Goal: Feedback & Contribution: Submit feedback/report problem

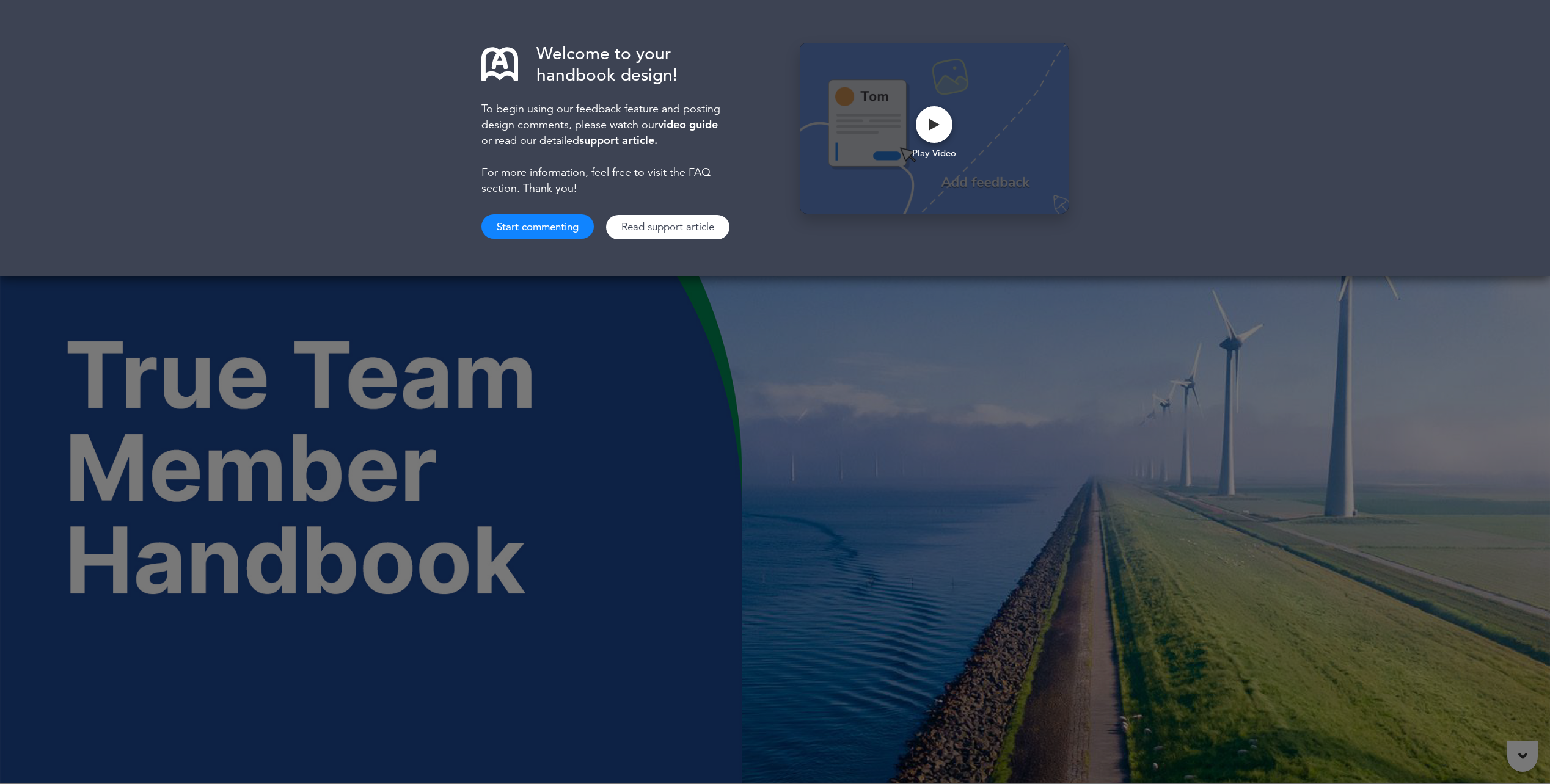
click at [551, 216] on button "Start commenting" at bounding box center [537, 227] width 112 height 24
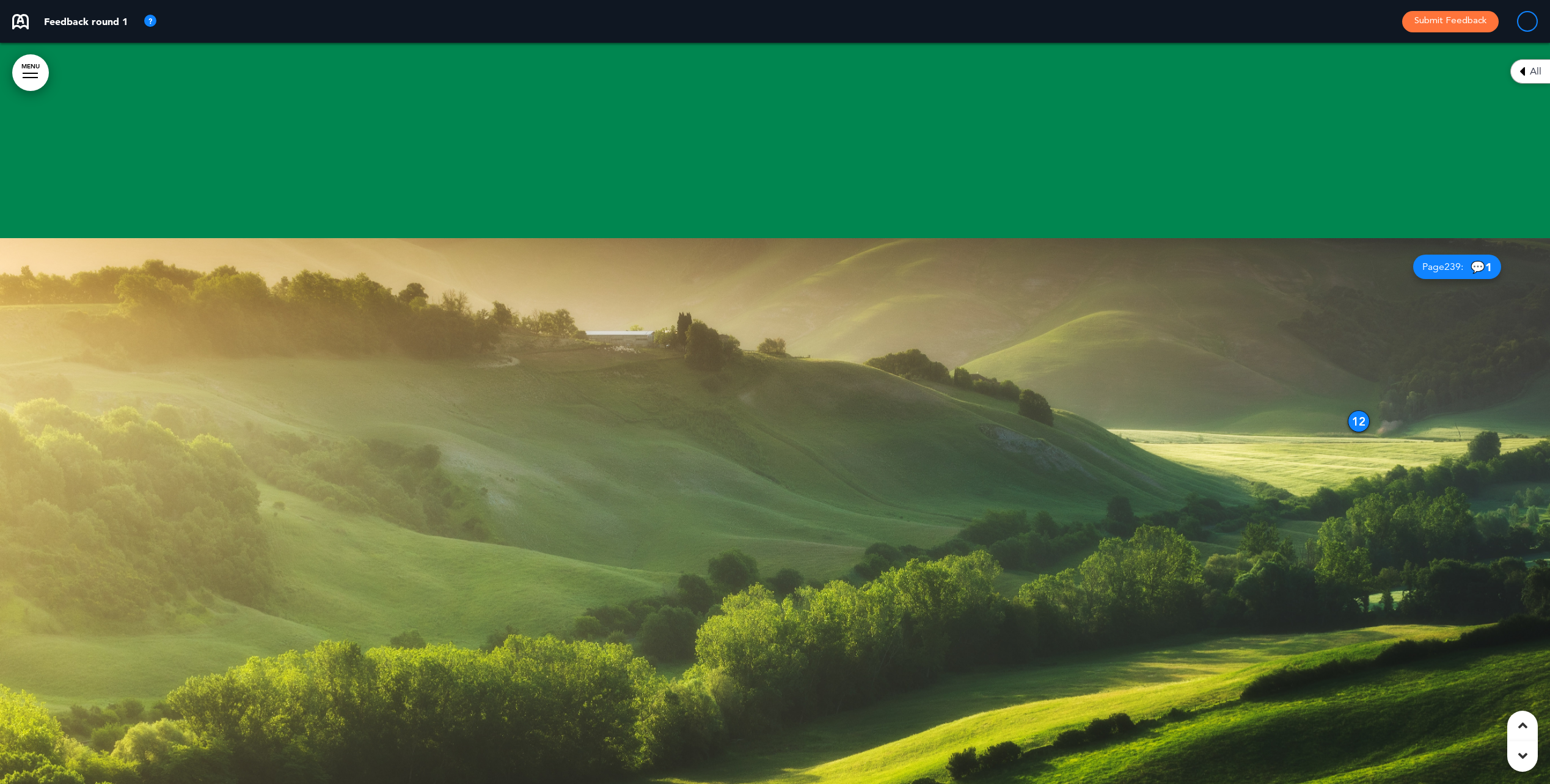
scroll to position [8363, 0]
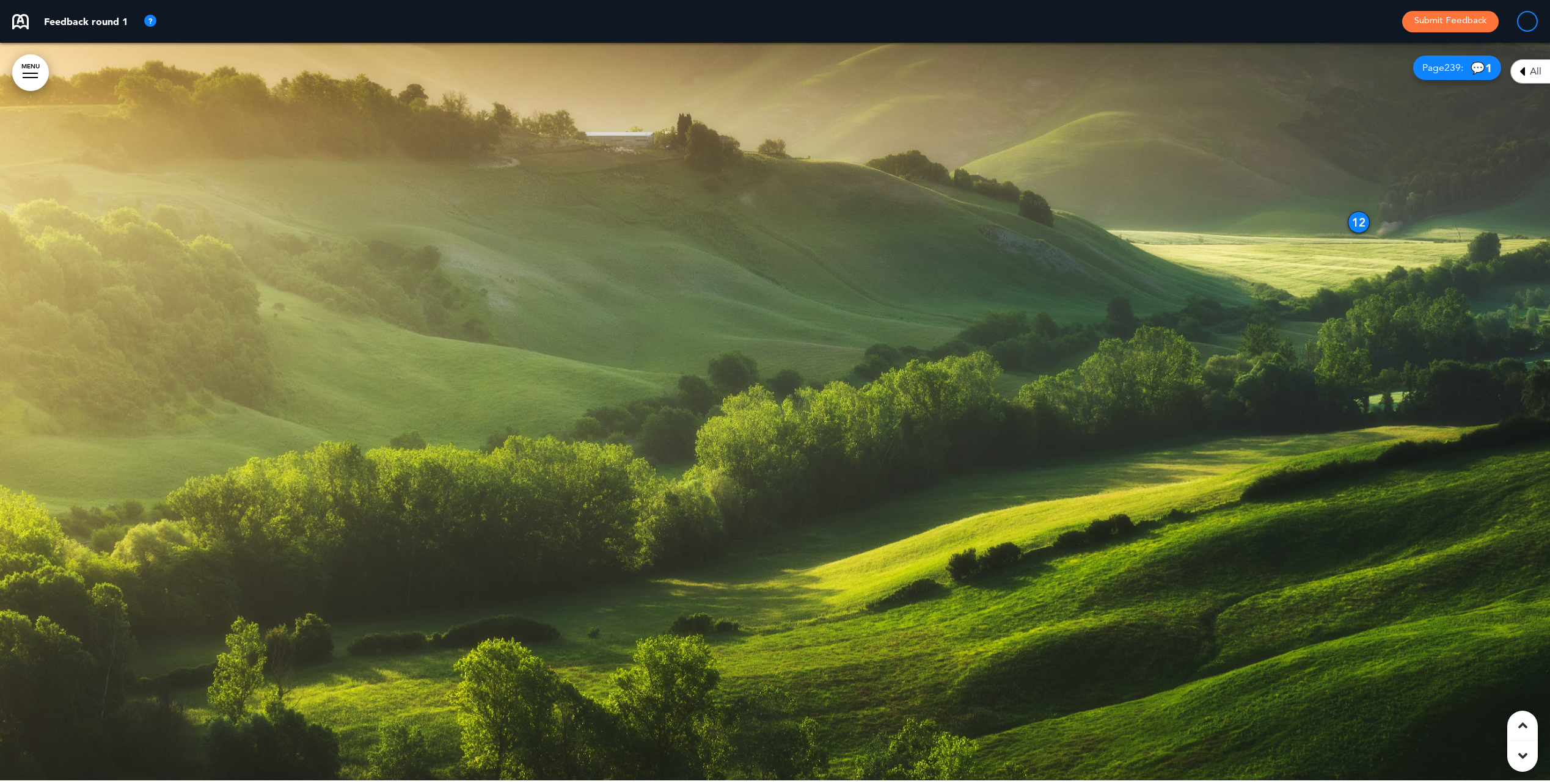
click at [1524, 70] on icon at bounding box center [1522, 72] width 6 height 15
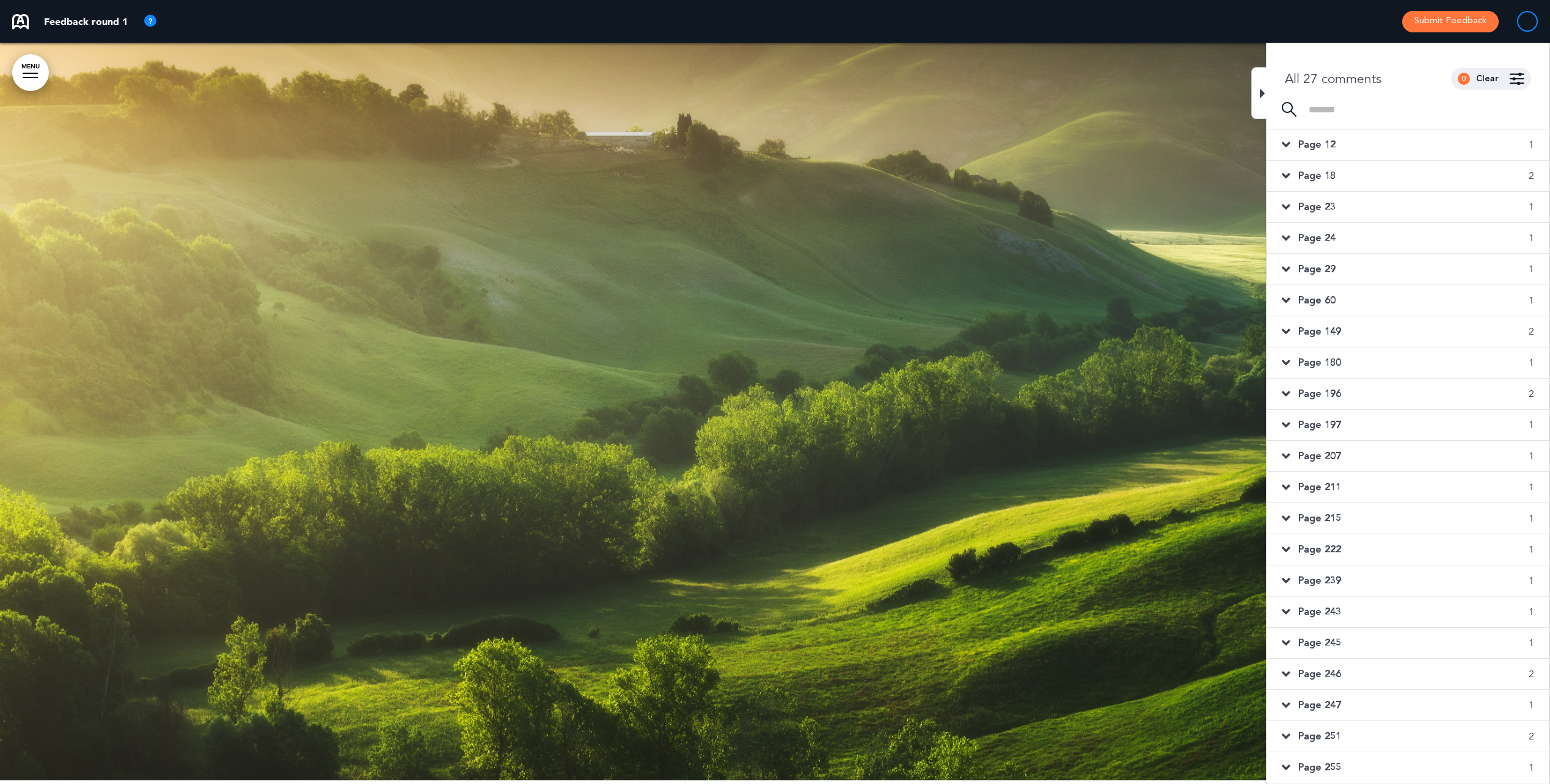
click at [961, 310] on div at bounding box center [775, 409] width 1550 height 741
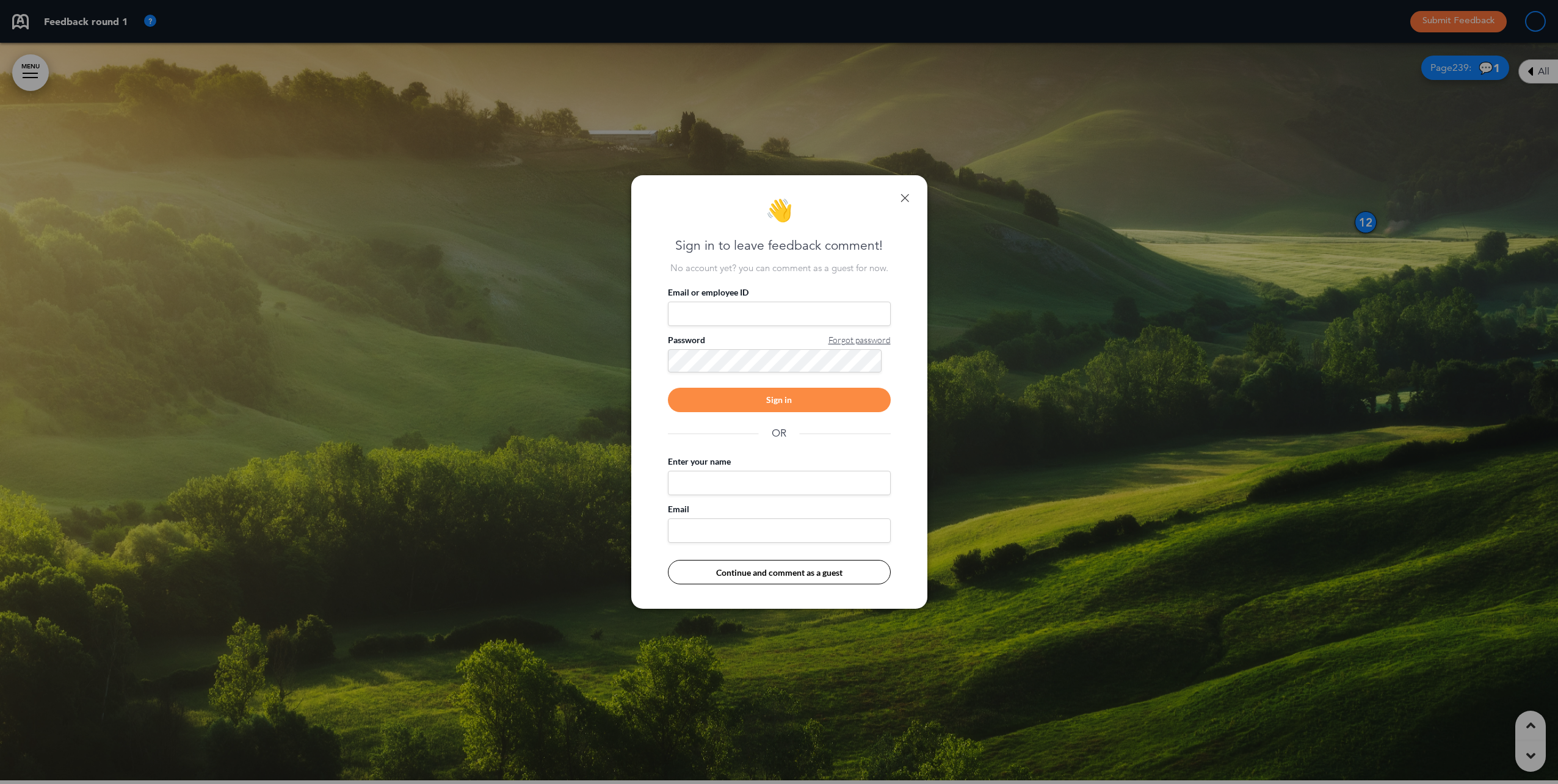
click at [907, 196] on link at bounding box center [905, 198] width 8 height 8
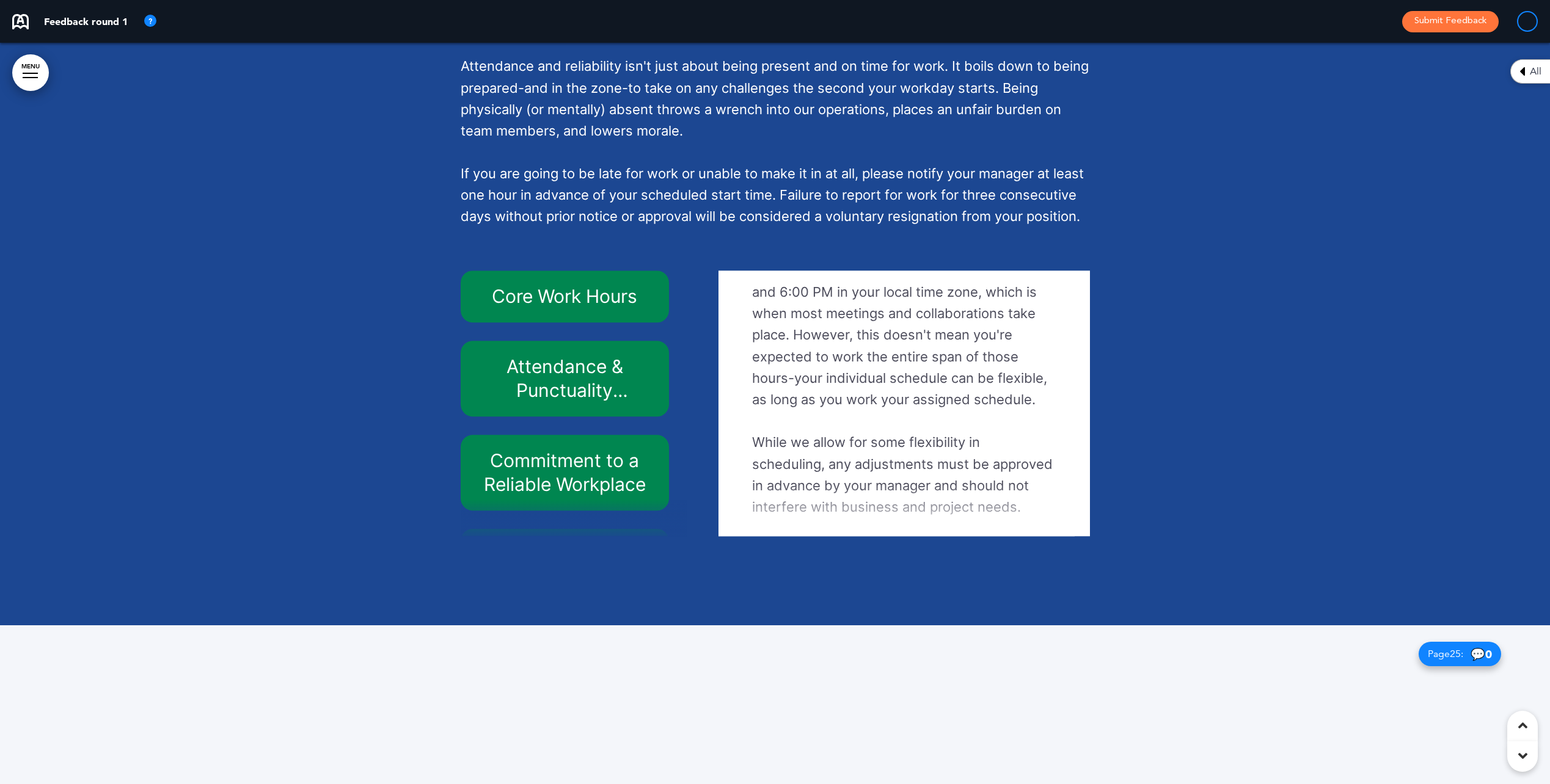
scroll to position [87, 0]
click at [564, 398] on h6 "Attendance & Punctuality Expectations" at bounding box center [564, 378] width 180 height 48
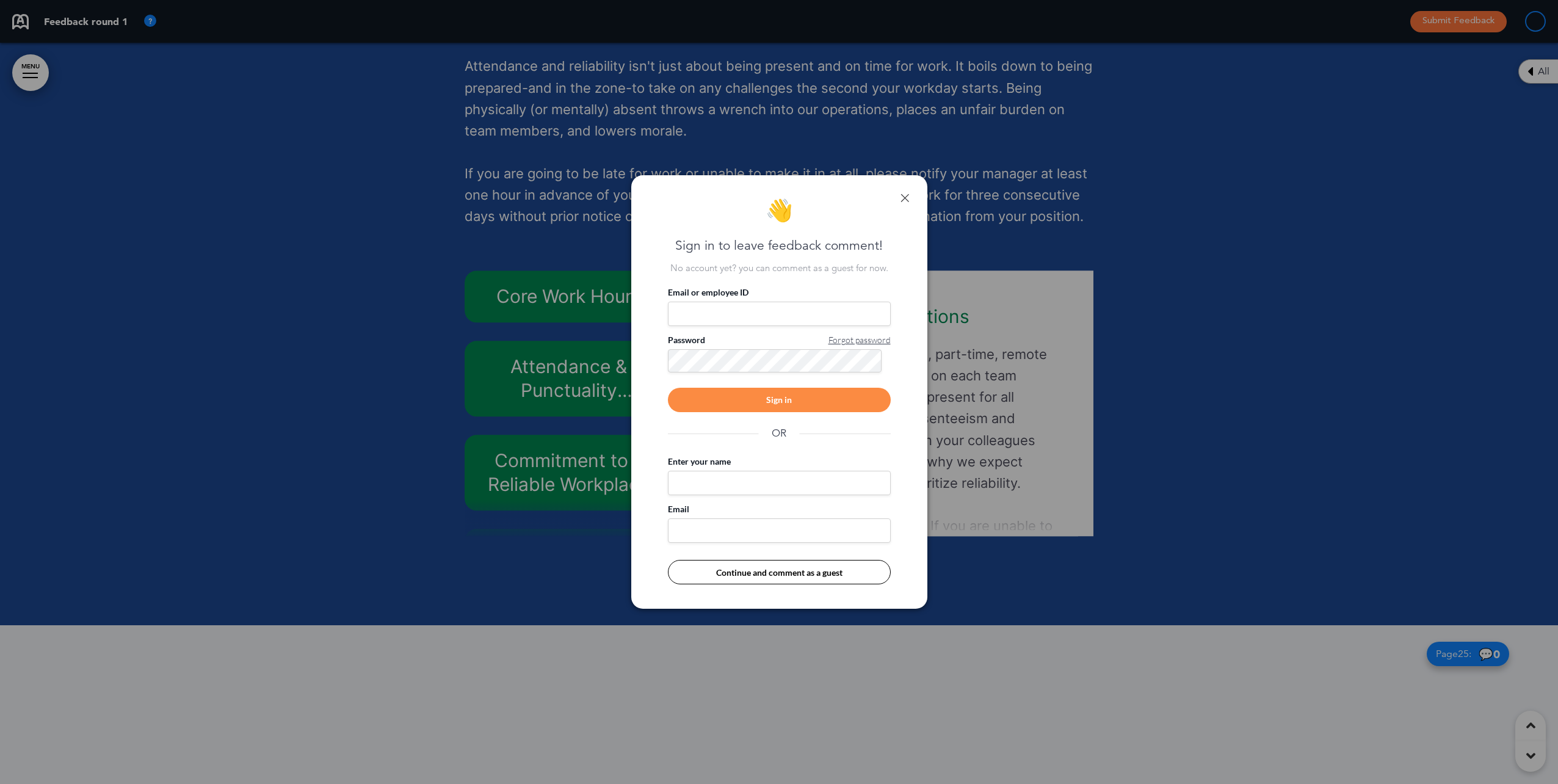
click at [906, 196] on link at bounding box center [905, 198] width 8 height 8
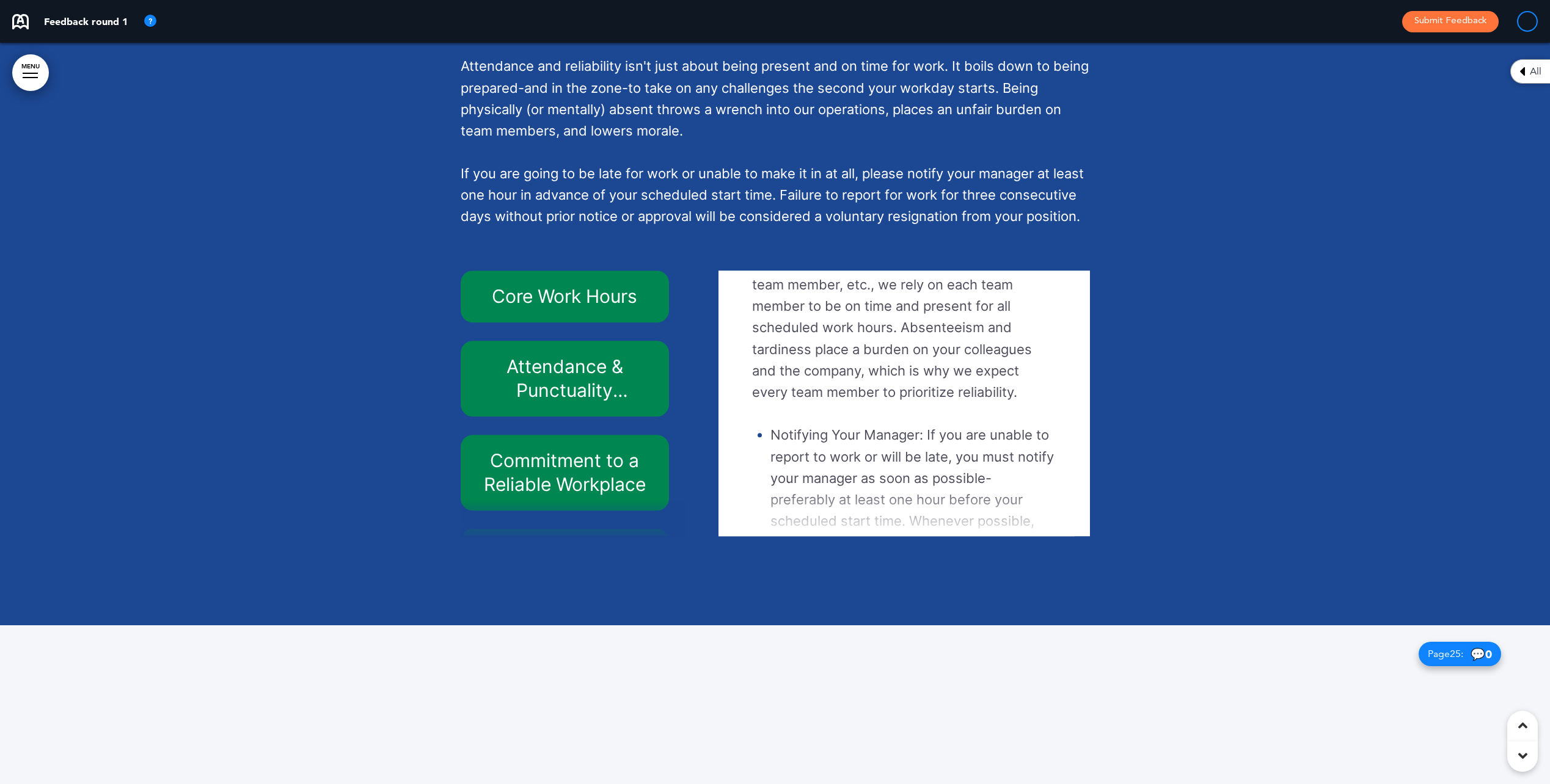
scroll to position [79, 0]
click at [556, 496] on h6 "Commitment to a Reliable Workplace" at bounding box center [564, 472] width 180 height 48
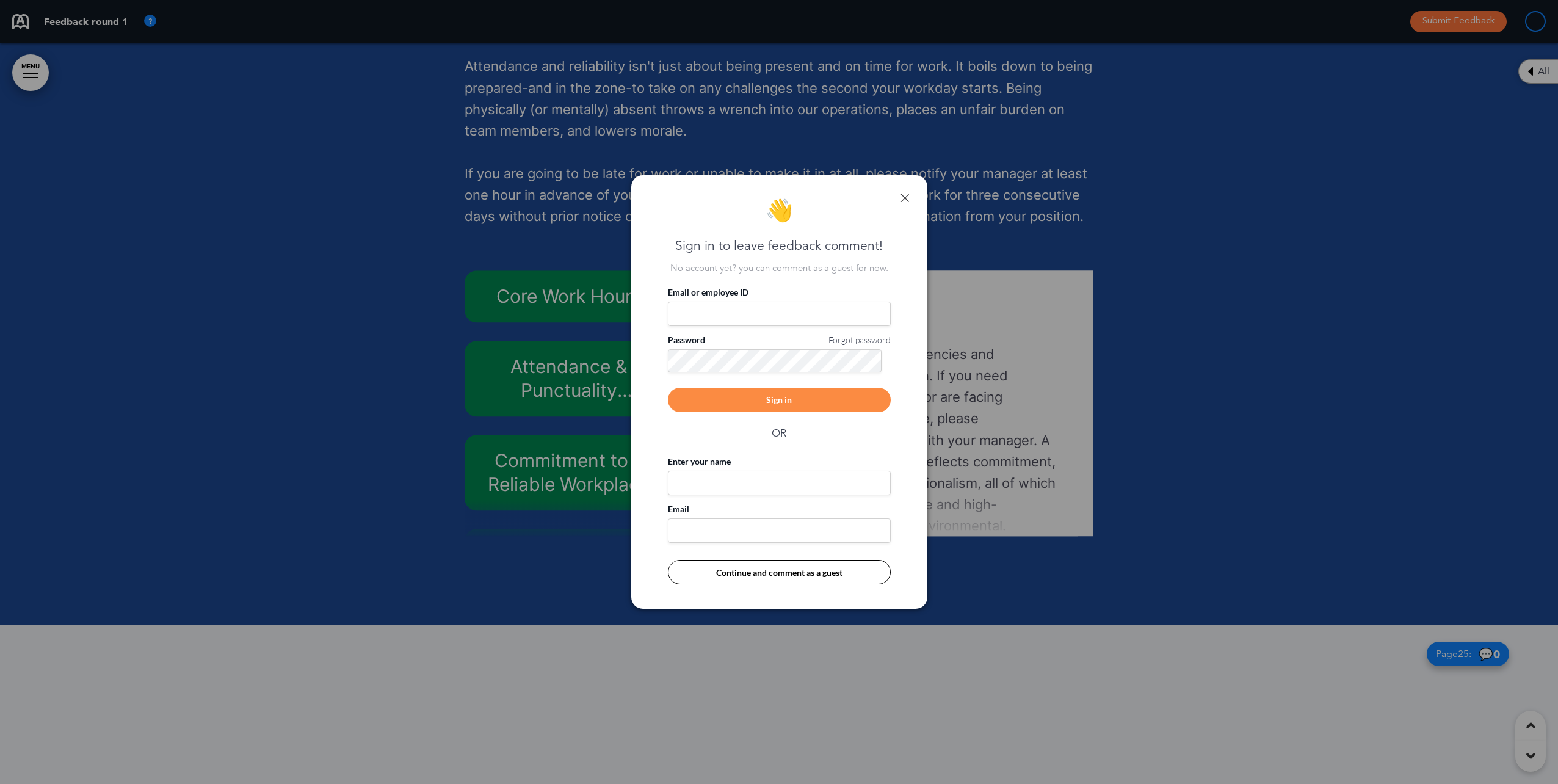
click at [914, 199] on div "👋 Sign in to leave feedback comment! No account yet? you can comment as a guest…" at bounding box center [779, 392] width 297 height 434
click at [907, 192] on div "👋 Sign in to leave feedback comment! No account yet? you can comment as a guest…" at bounding box center [779, 392] width 297 height 434
click at [901, 192] on div "👋 Sign in to leave feedback comment! No account yet? you can comment as a guest…" at bounding box center [779, 392] width 297 height 434
click at [904, 196] on link at bounding box center [905, 198] width 8 height 8
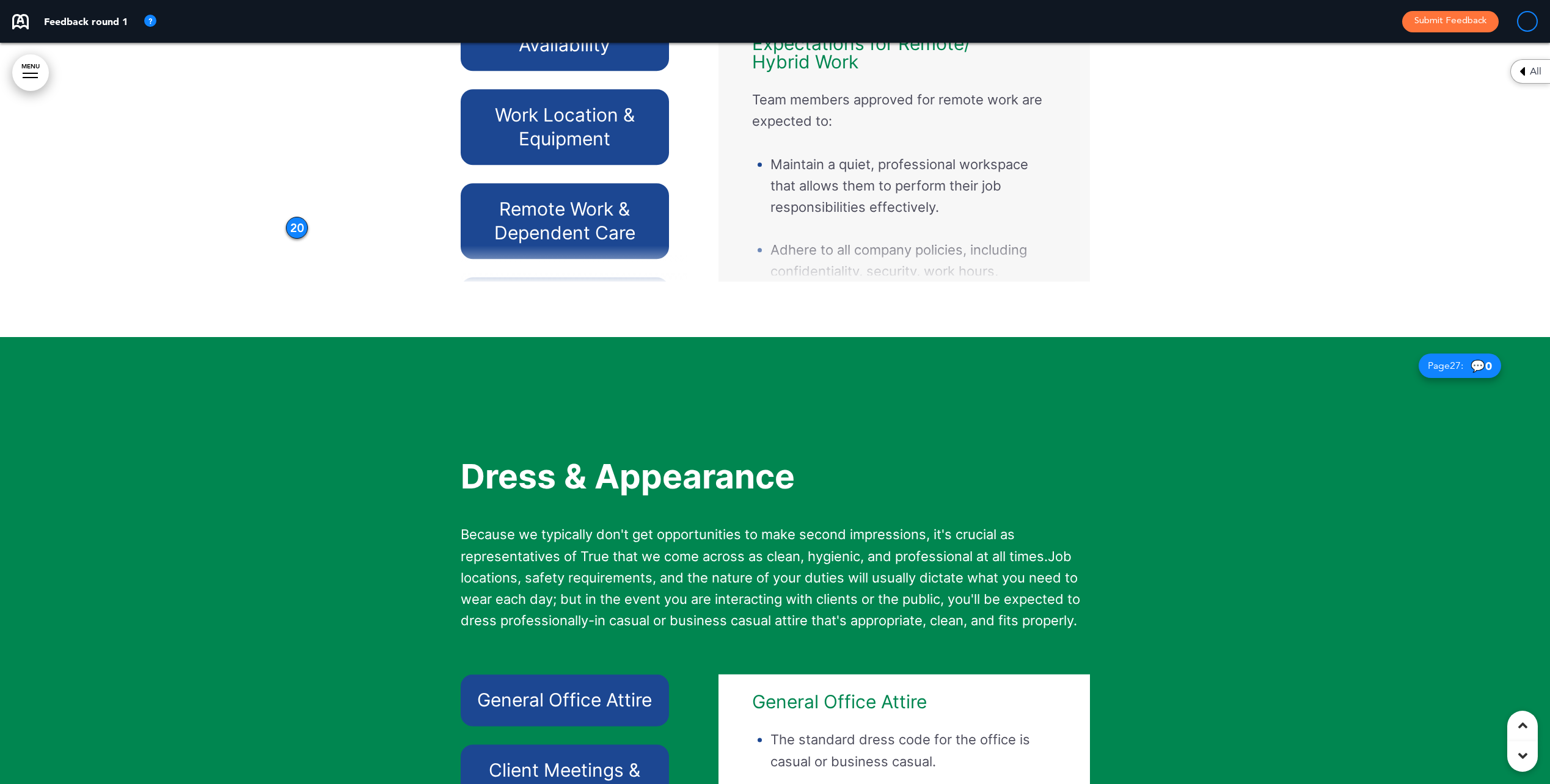
scroll to position [0, 0]
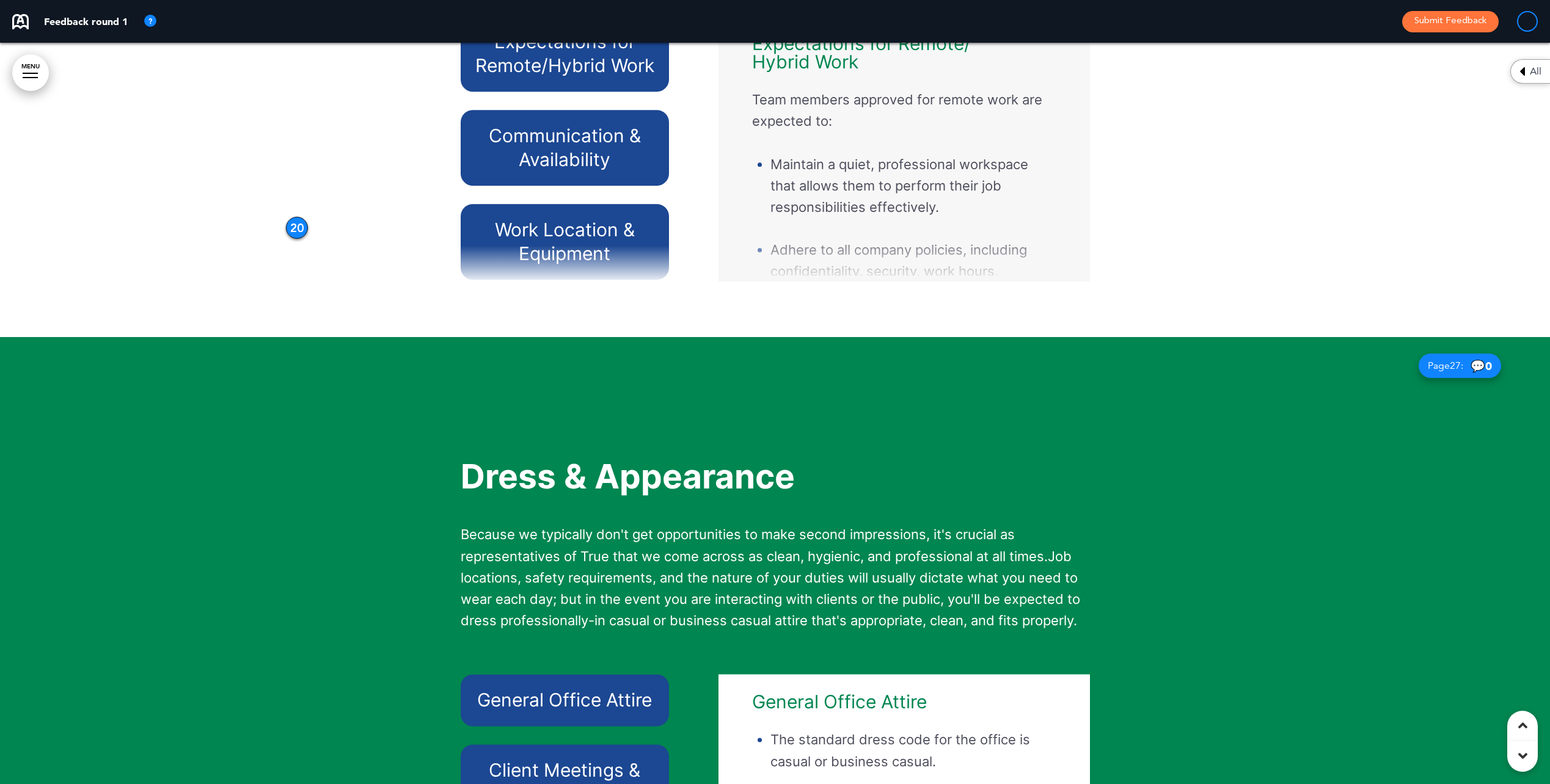
click at [608, 176] on div "Communication & Availability" at bounding box center [564, 148] width 208 height 75
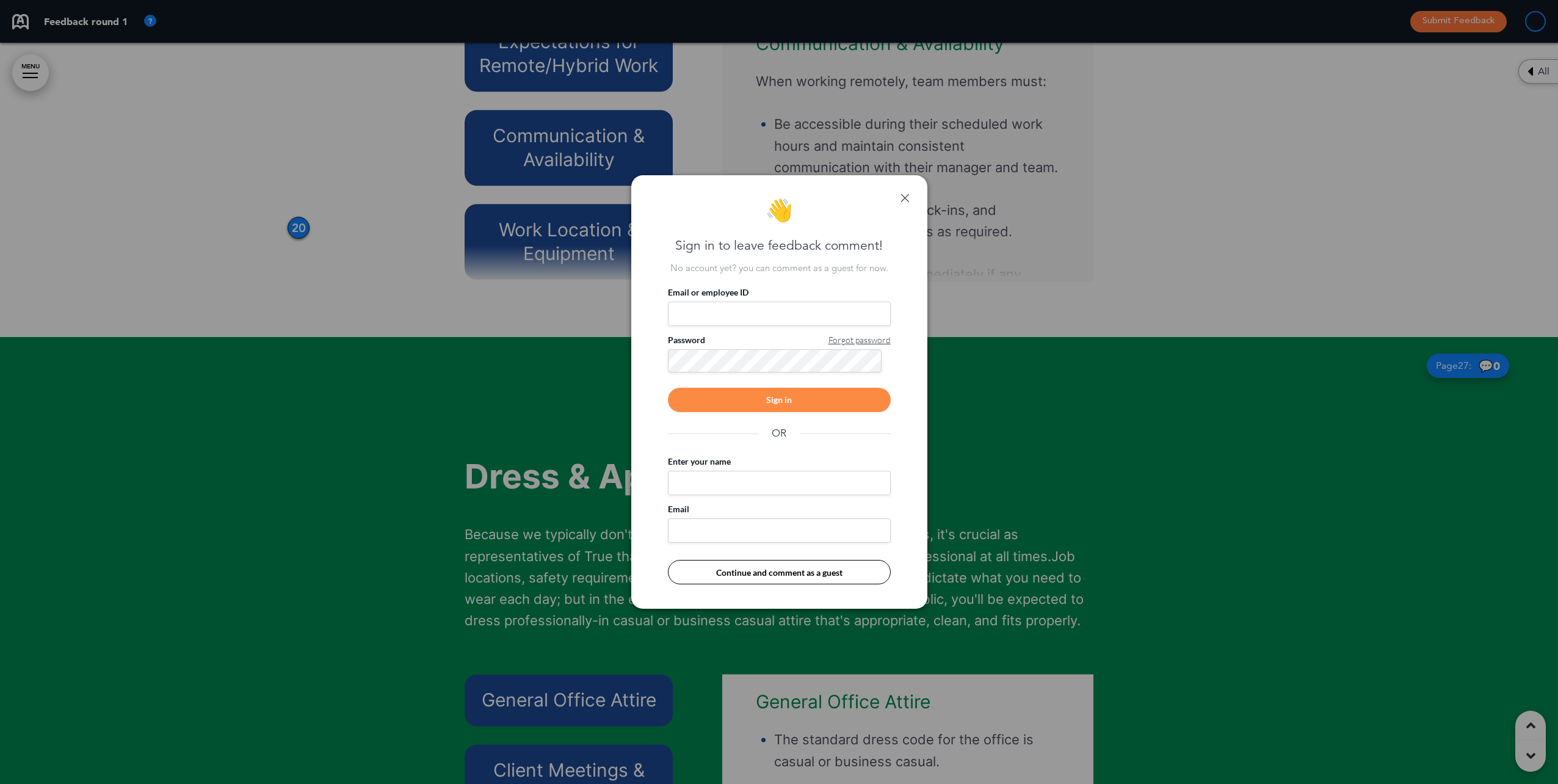
click at [907, 196] on link at bounding box center [905, 198] width 8 height 8
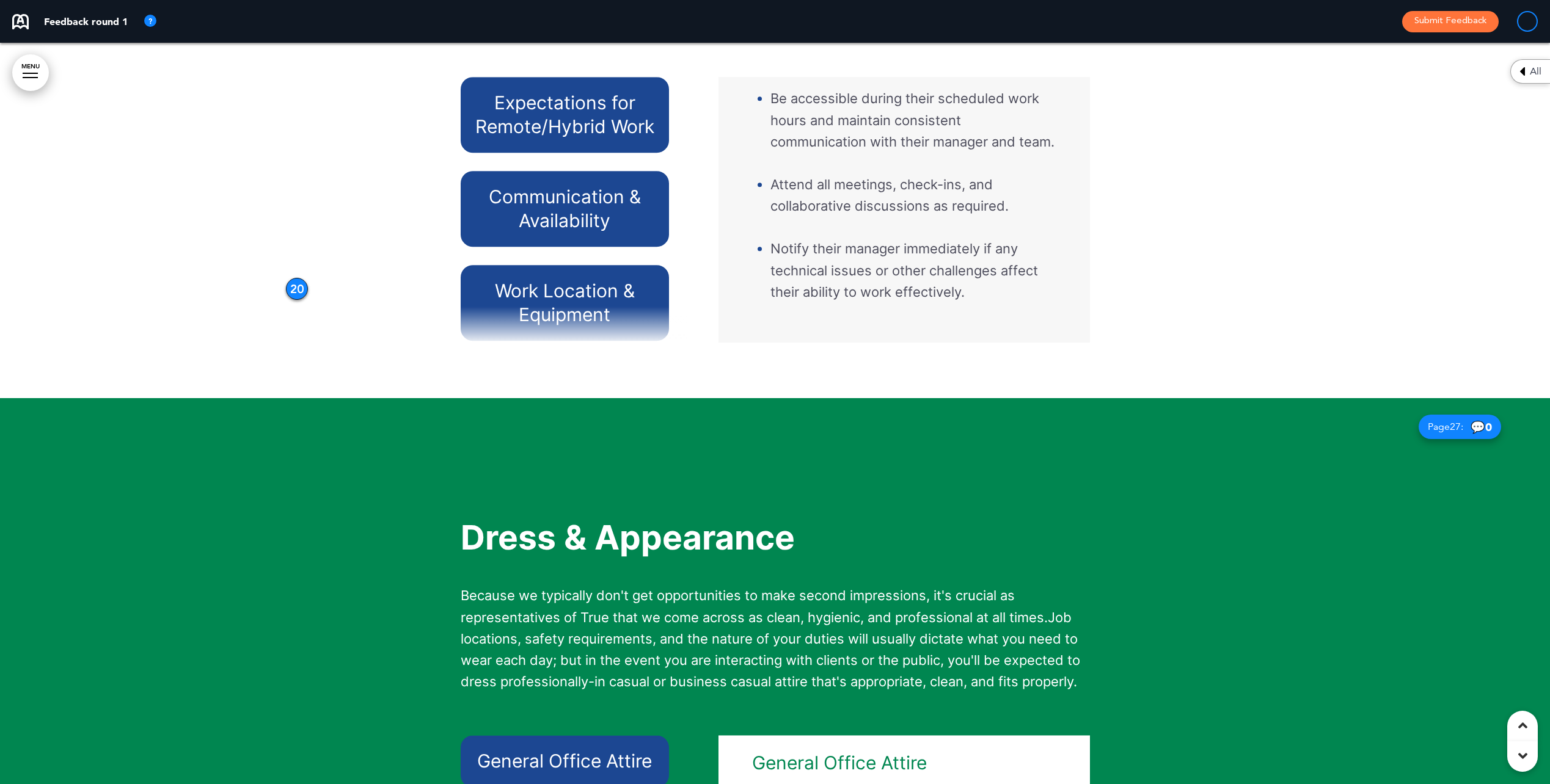
scroll to position [61, 0]
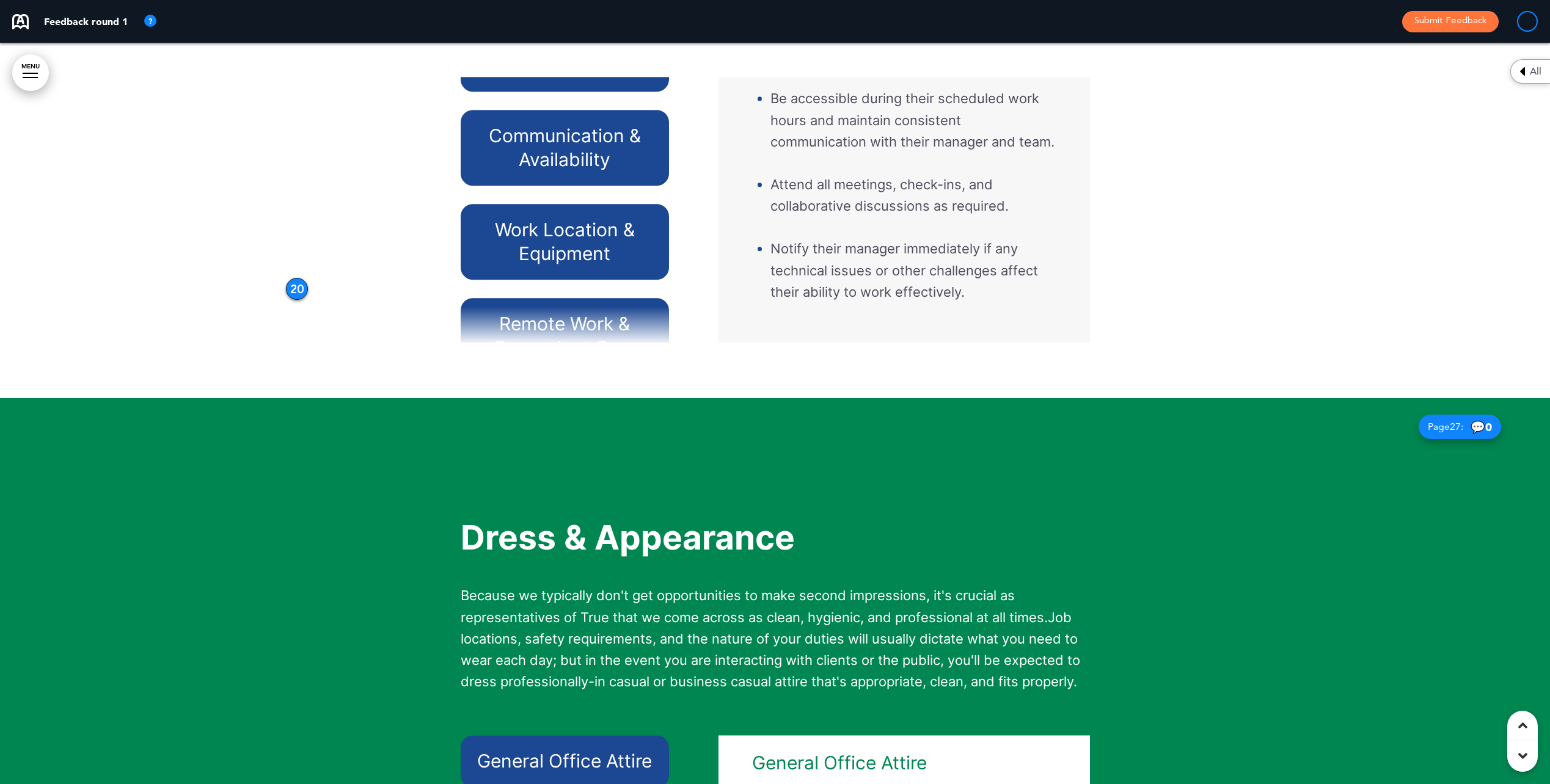
click at [578, 265] on h6 "Work Location & Equipment" at bounding box center [564, 242] width 180 height 48
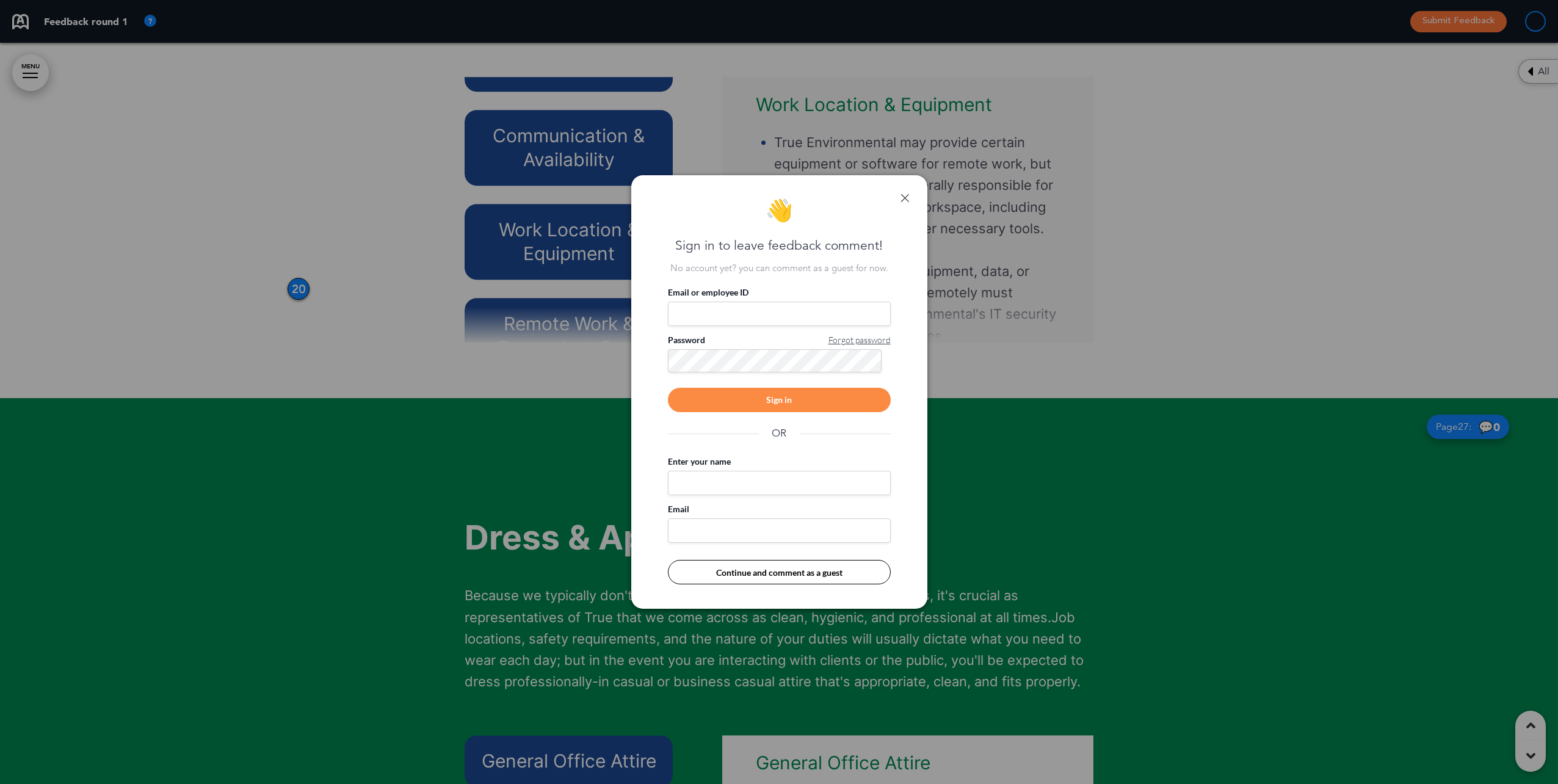
click at [909, 194] on div "👋 Sign in to leave feedback comment! No account yet? you can comment as a guest…" at bounding box center [779, 392] width 297 height 434
click at [911, 199] on div "👋 Sign in to leave feedback comment! No account yet? you can comment as a guest…" at bounding box center [779, 392] width 297 height 434
click at [904, 192] on div "👋 Sign in to leave feedback comment! No account yet? you can comment as a guest…" at bounding box center [779, 392] width 297 height 434
click at [909, 196] on div "👋 Sign in to leave feedback comment! No account yet? you can comment as a guest…" at bounding box center [779, 392] width 297 height 434
click at [906, 197] on link at bounding box center [905, 198] width 8 height 8
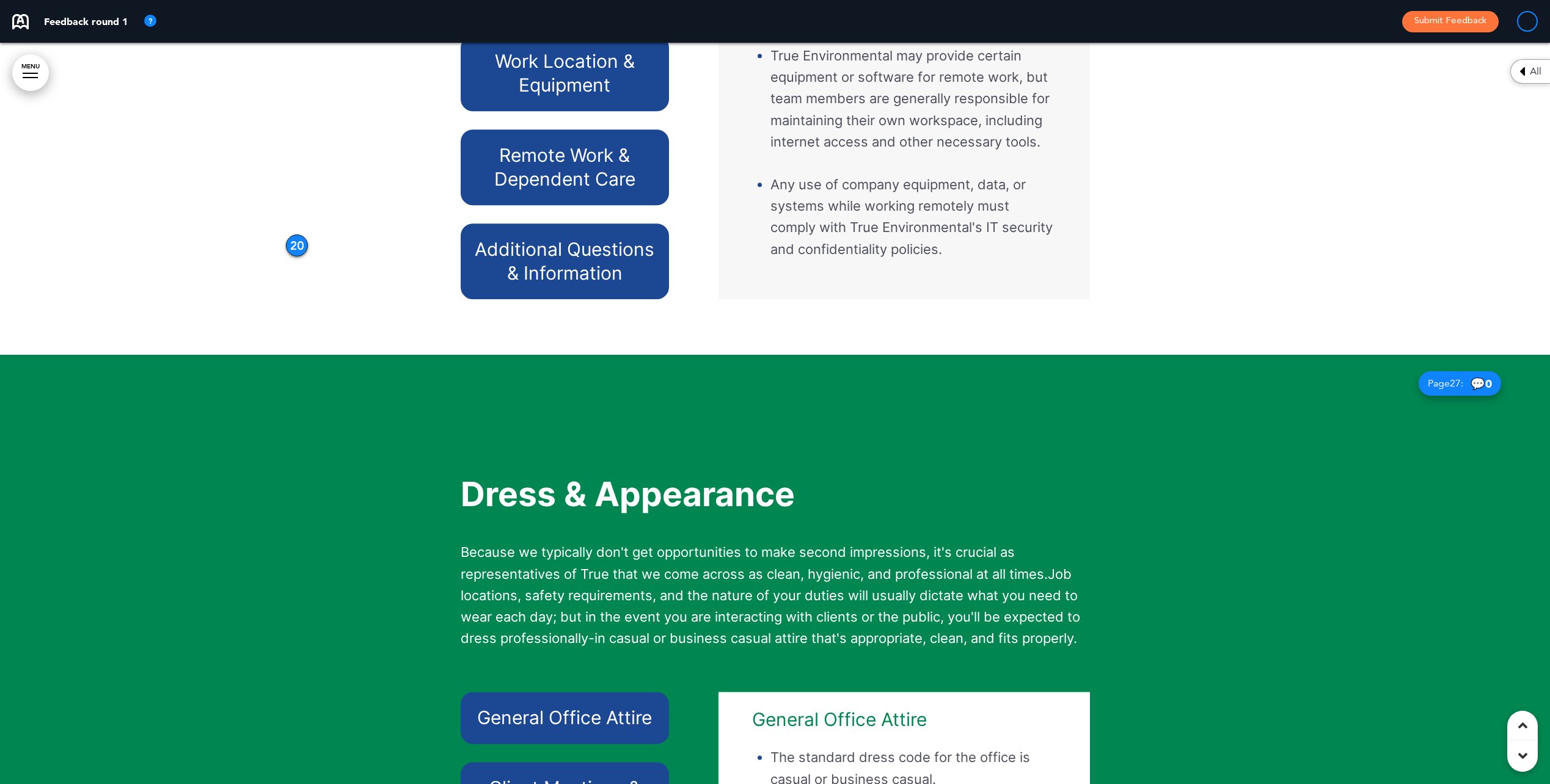
scroll to position [20633, 0]
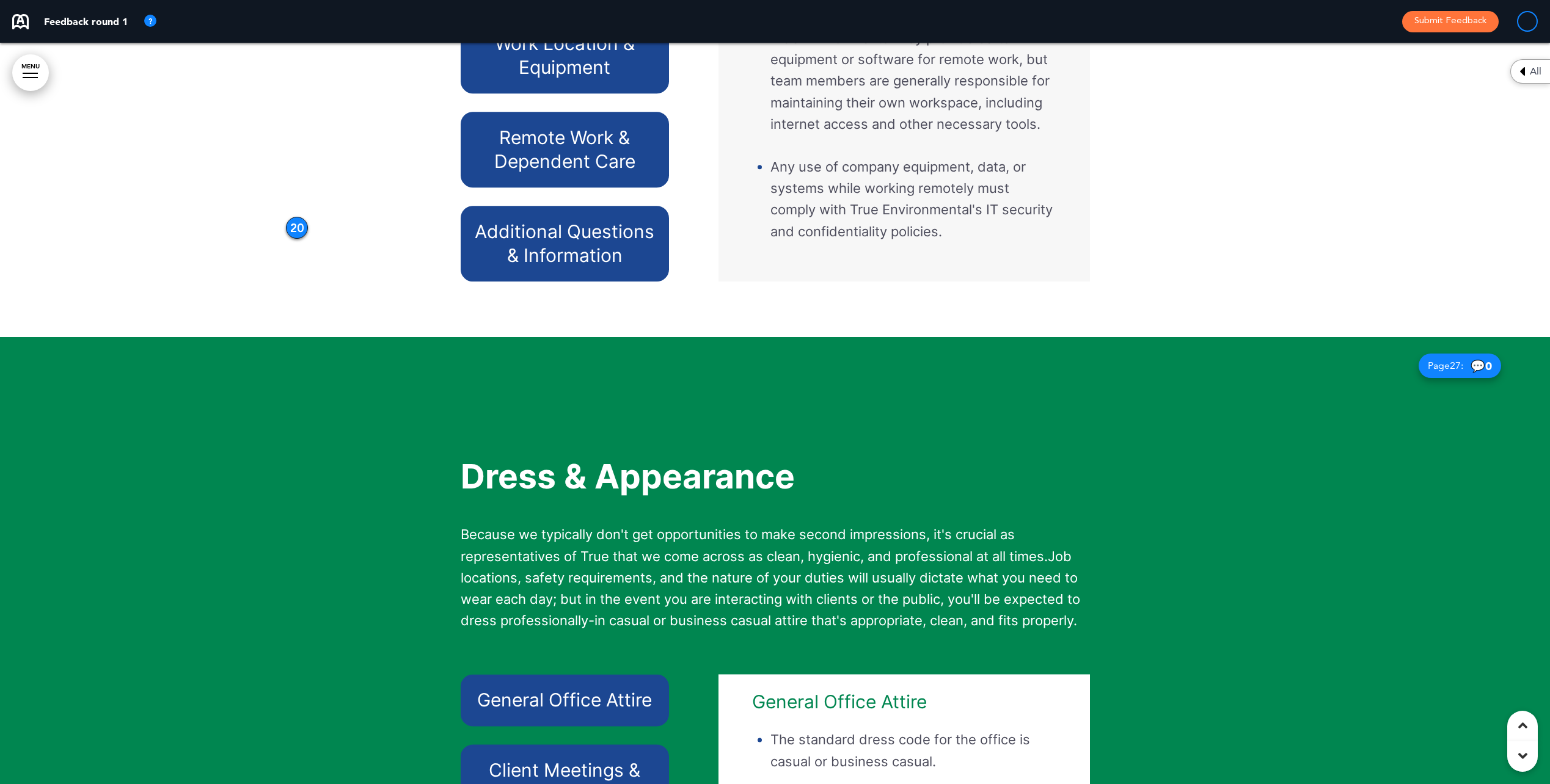
click at [557, 173] on h6 "Remote Work & Dependent Care" at bounding box center [564, 150] width 180 height 48
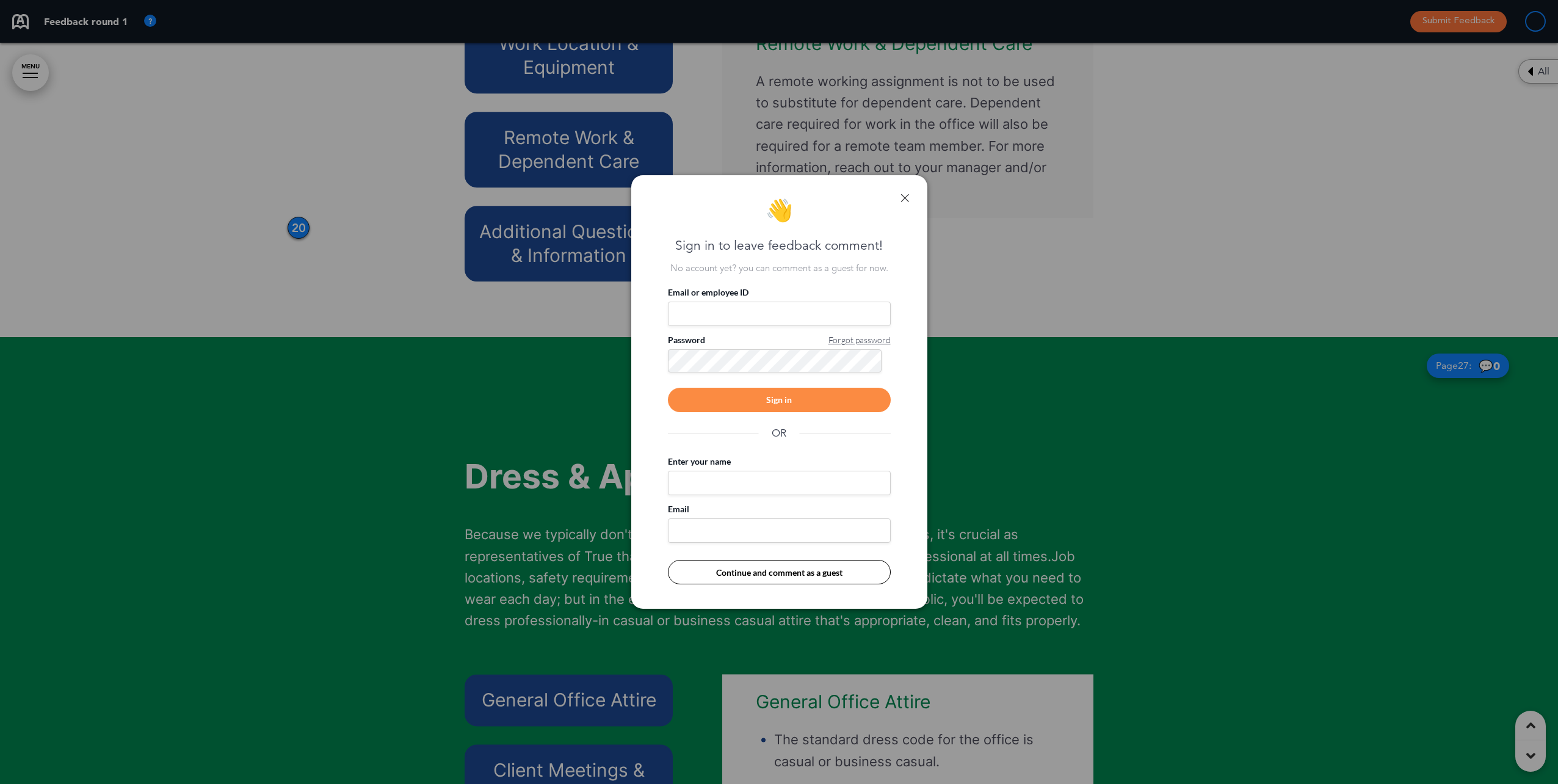
click at [909, 194] on div "👋 Sign in to leave feedback comment! No account yet? you can comment as a guest…" at bounding box center [779, 392] width 297 height 434
click at [905, 196] on link at bounding box center [905, 198] width 8 height 8
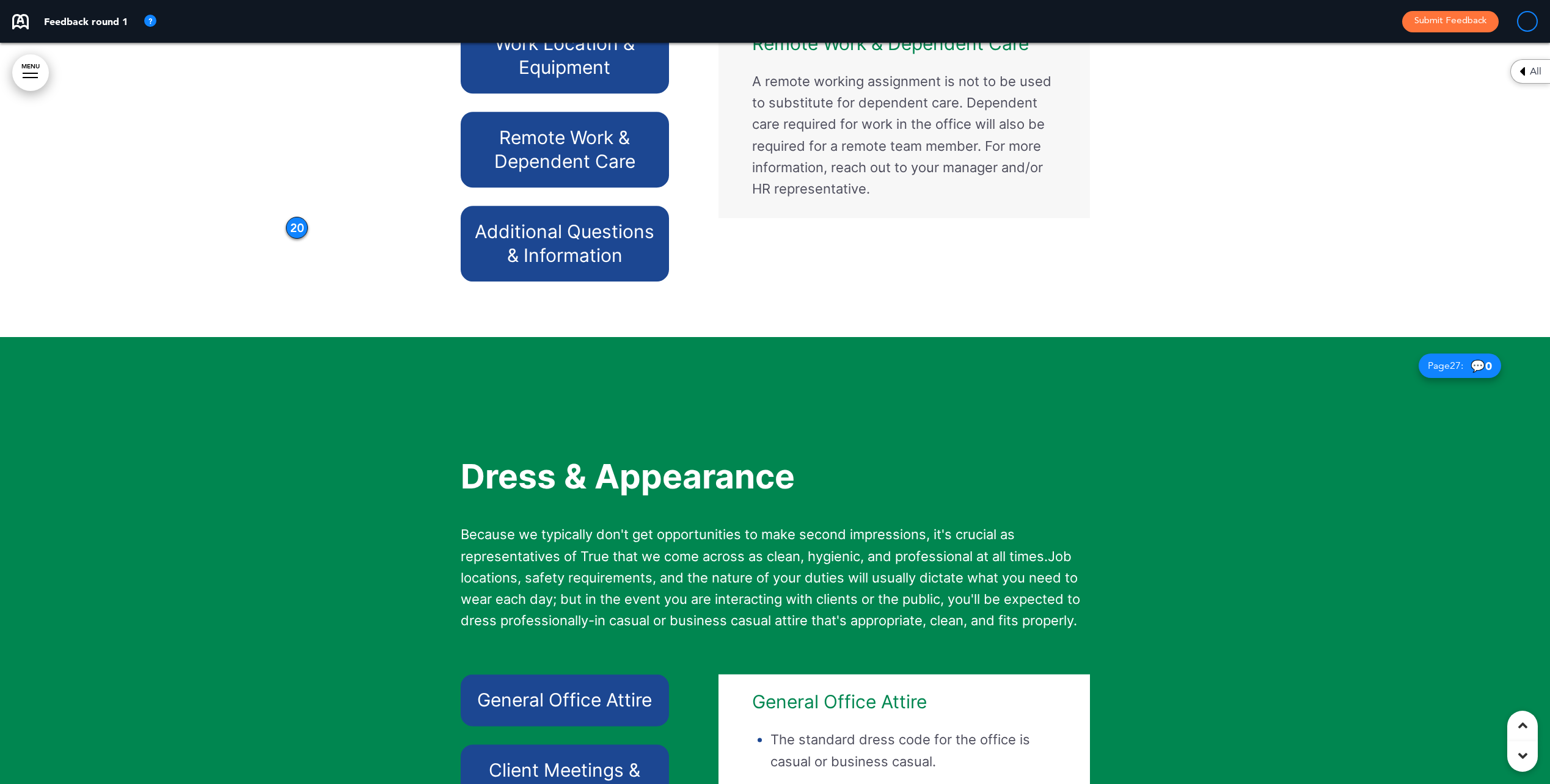
click at [608, 267] on h6 "Additional Questions & Information" at bounding box center [564, 243] width 180 height 48
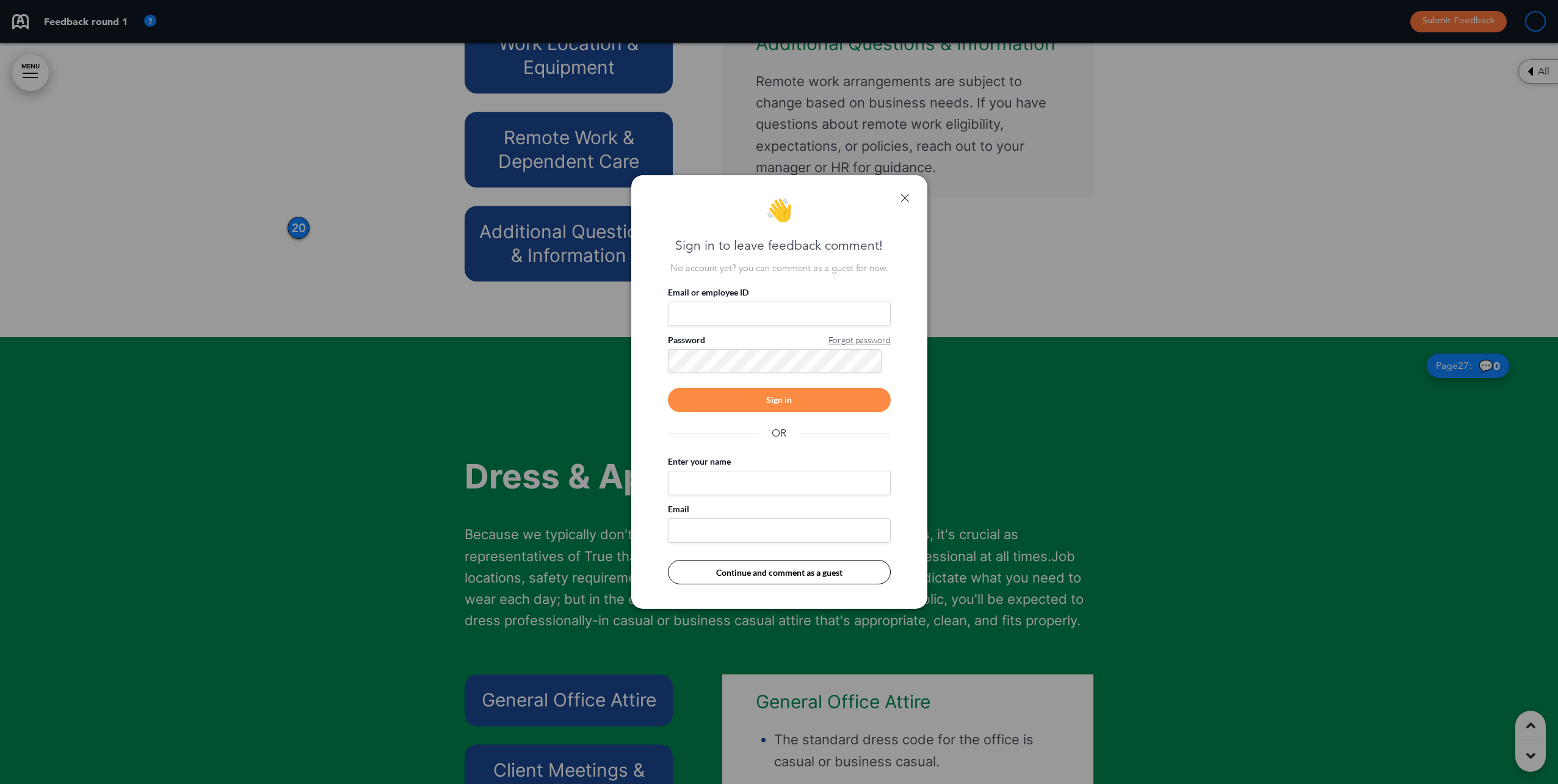
click at [895, 189] on div "👋 Sign in to leave feedback comment! No account yet? you can comment as a guest…" at bounding box center [779, 392] width 297 height 434
click at [897, 195] on div "👋 Sign in to leave feedback comment! No account yet? you can comment as a guest…" at bounding box center [779, 392] width 297 height 434
click at [902, 204] on div "👋 Sign in to leave feedback comment! No account yet? you can comment as a guest…" at bounding box center [779, 392] width 297 height 434
click at [903, 200] on link at bounding box center [905, 198] width 8 height 8
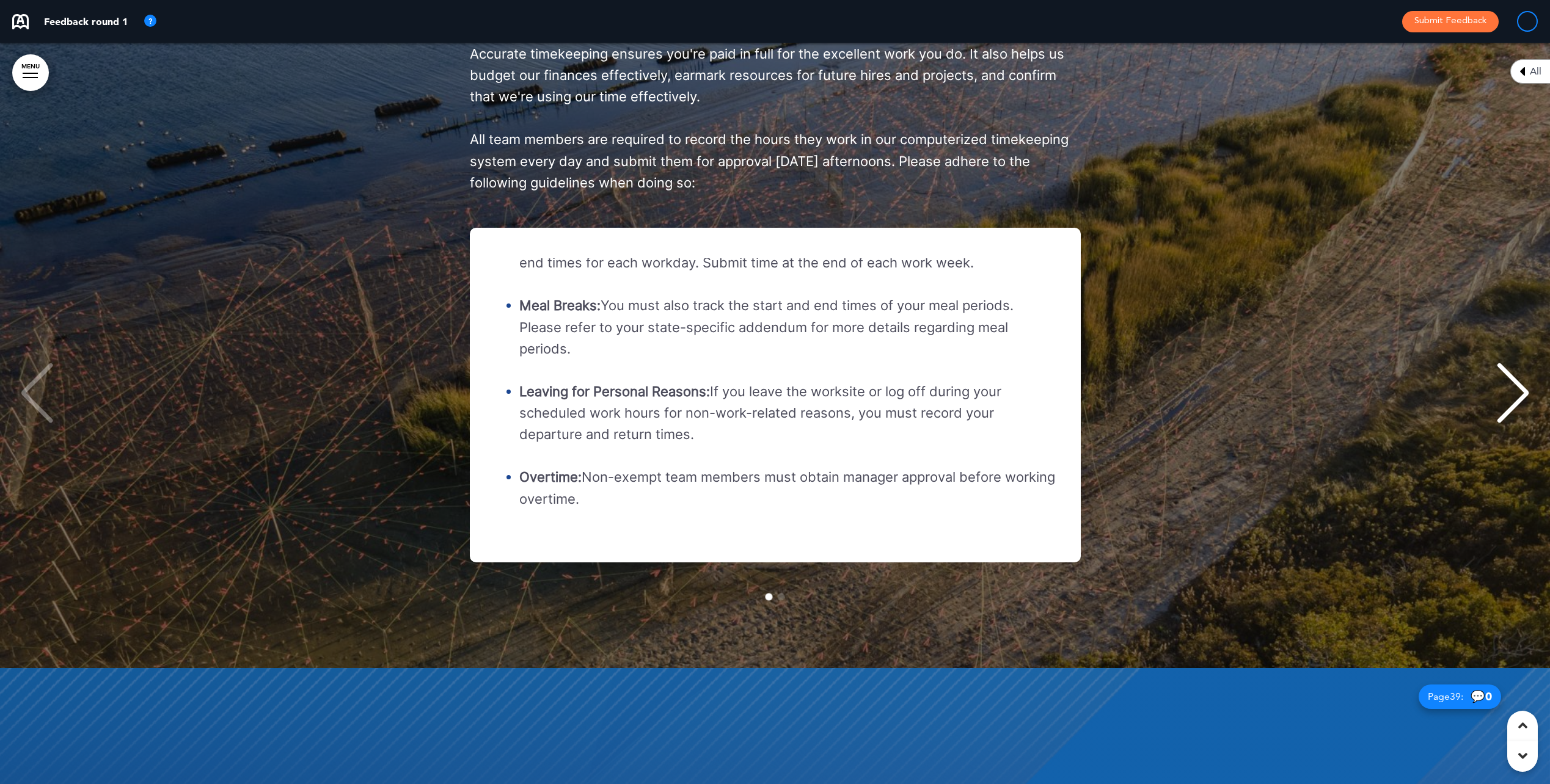
scroll to position [29607, 0]
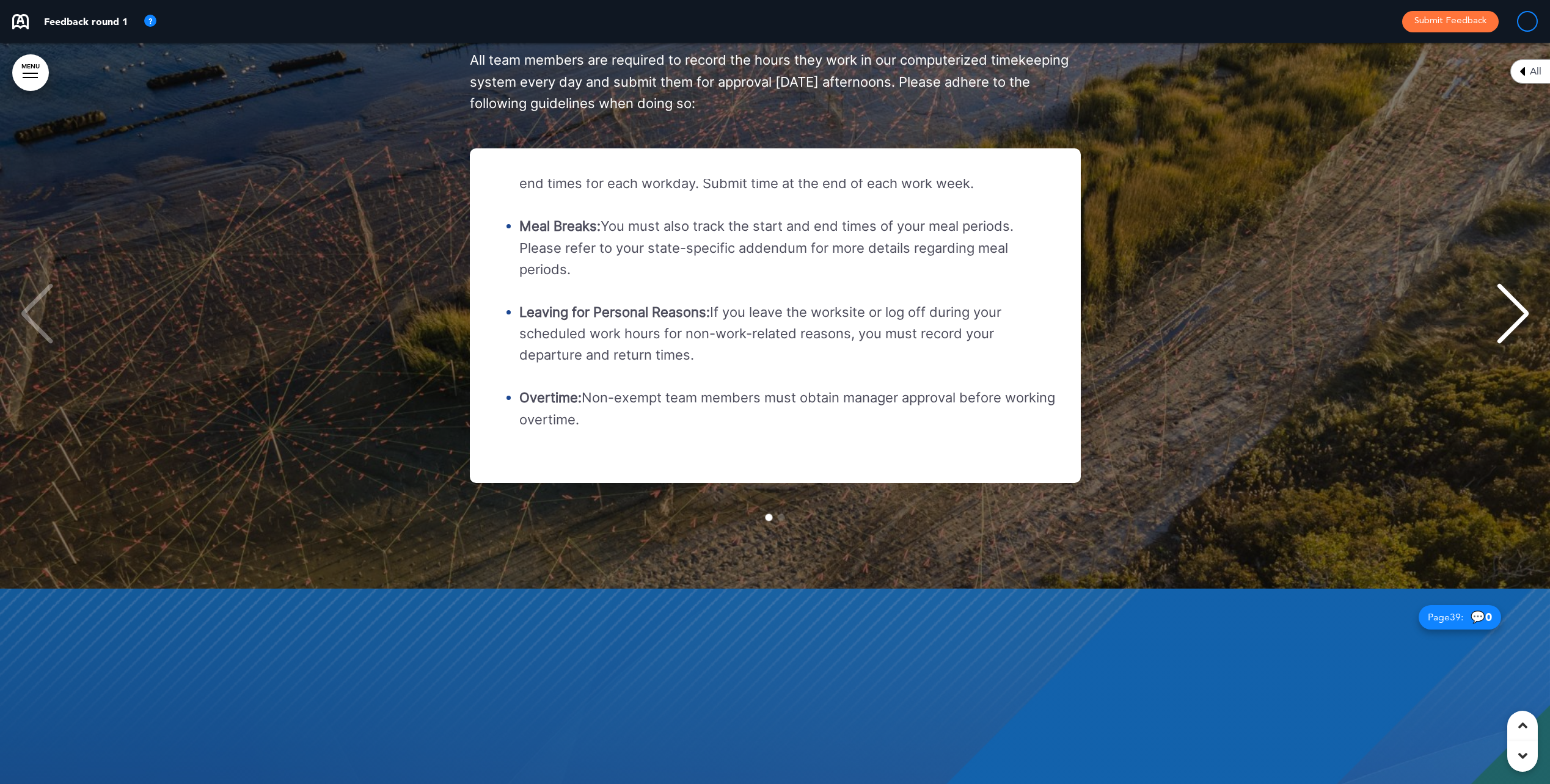
click at [782, 520] on span "Go to slide 2" at bounding box center [782, 517] width 8 height 8
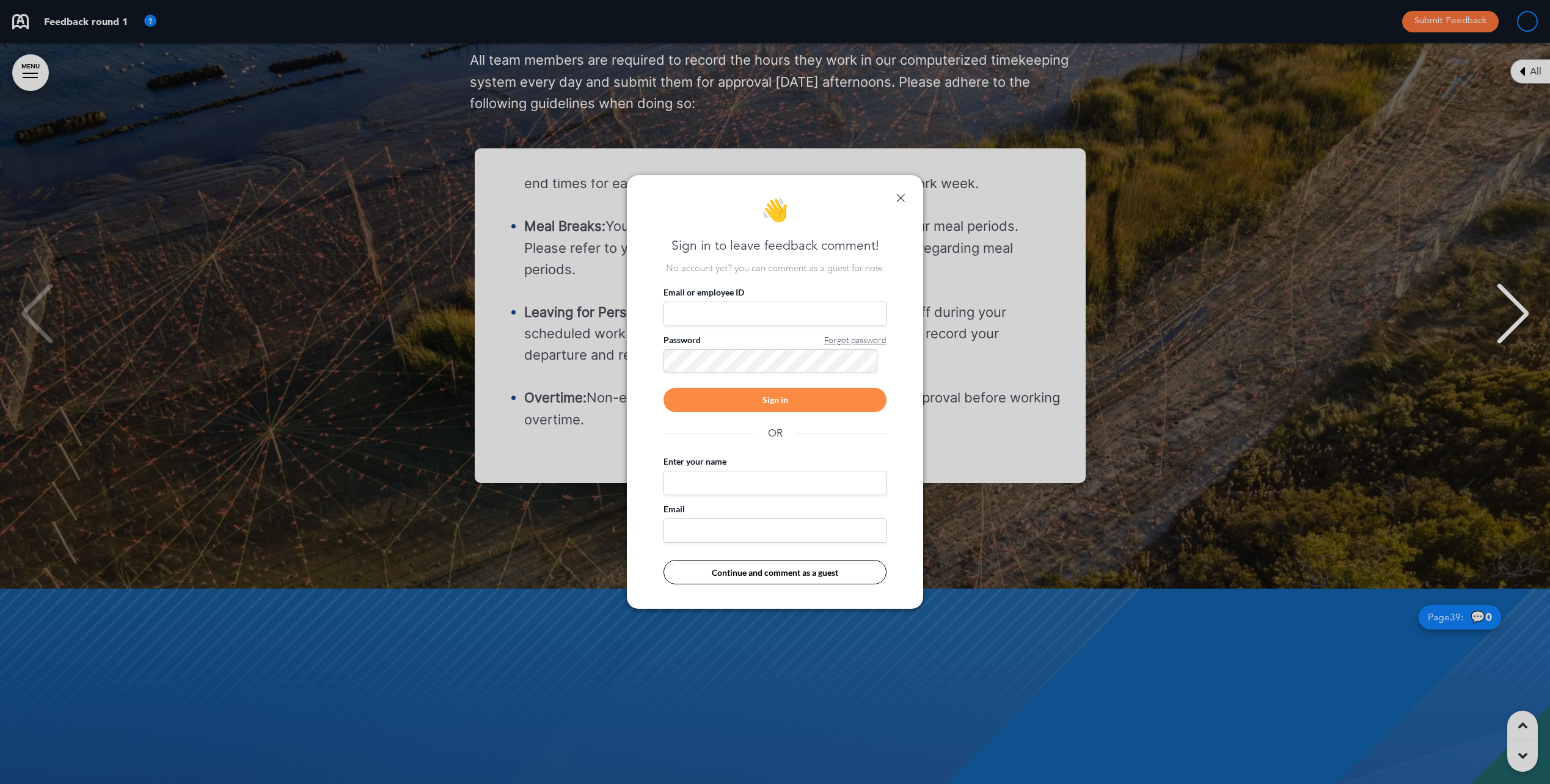
scroll to position [0, 0]
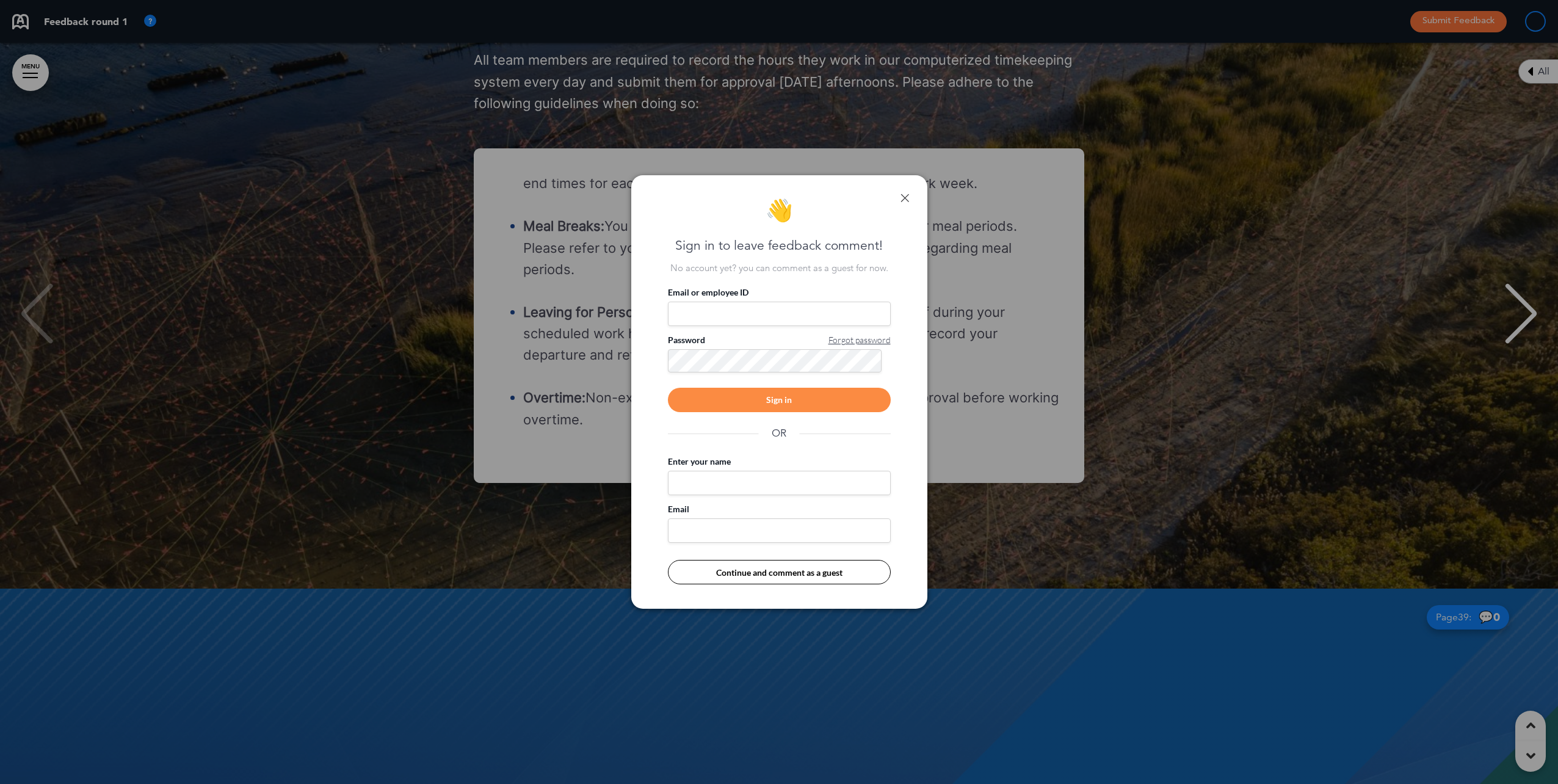
click at [899, 191] on div "👋 Sign in to leave feedback comment! No account yet? you can comment as a guest…" at bounding box center [779, 392] width 297 height 434
click at [906, 192] on div "👋 Sign in to leave feedback comment! No account yet? you can comment as a guest…" at bounding box center [779, 392] width 297 height 434
click at [906, 195] on link at bounding box center [905, 198] width 8 height 8
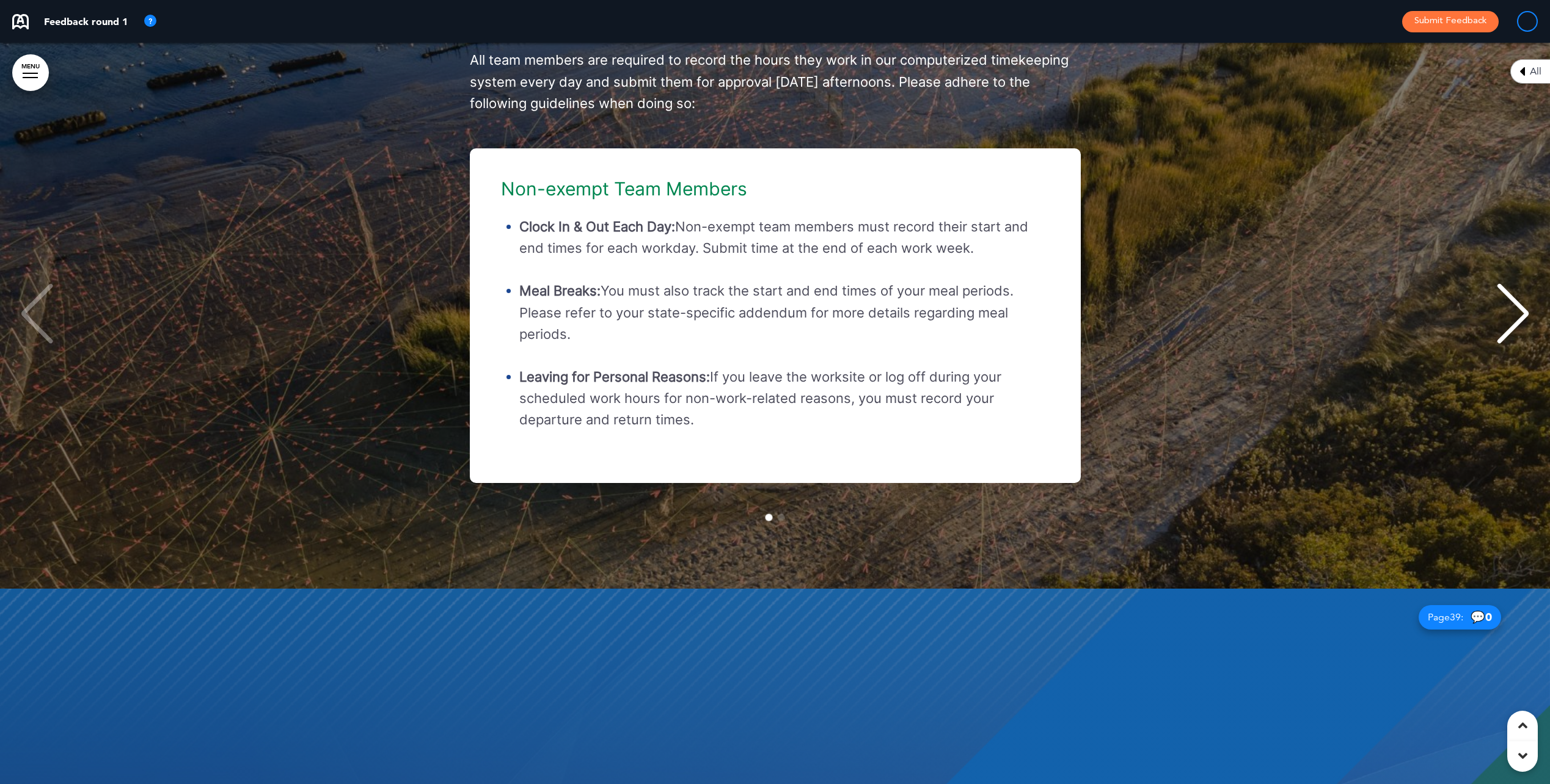
click at [773, 536] on div "Non-exempt Team Members Clock In & Out Each Day: Non-exempt team members must r…" at bounding box center [775, 335] width 1526 height 400
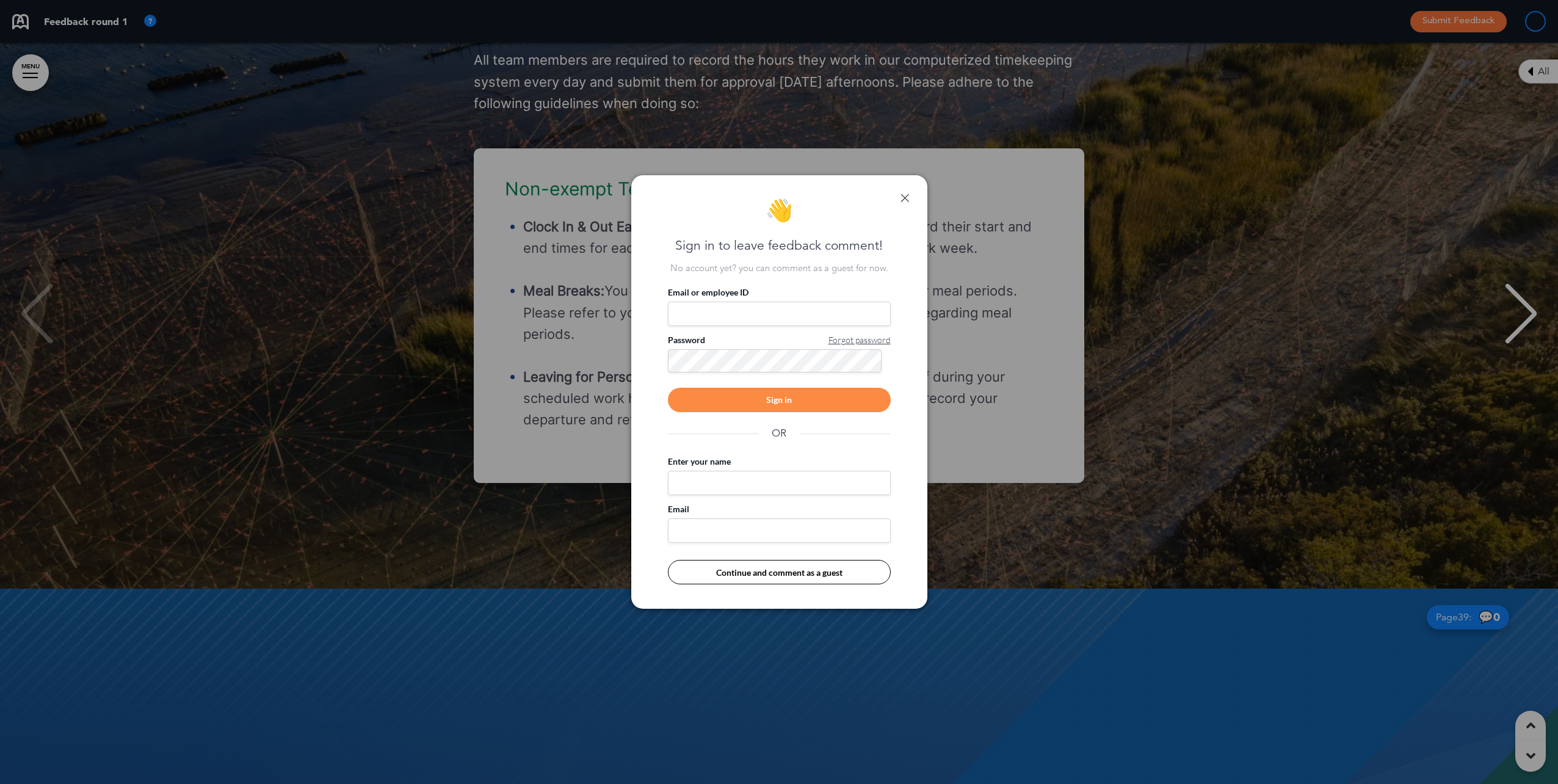
click at [894, 200] on div "👋 Sign in to leave feedback comment! No account yet? you can comment as a guest…" at bounding box center [779, 392] width 297 height 434
click at [915, 197] on div "👋 Sign in to leave feedback comment! No account yet? you can comment as a guest…" at bounding box center [779, 392] width 297 height 434
click at [909, 192] on div "👋 Sign in to leave feedback comment! No account yet? you can comment as a guest…" at bounding box center [779, 392] width 297 height 434
click at [905, 194] on link at bounding box center [905, 198] width 8 height 8
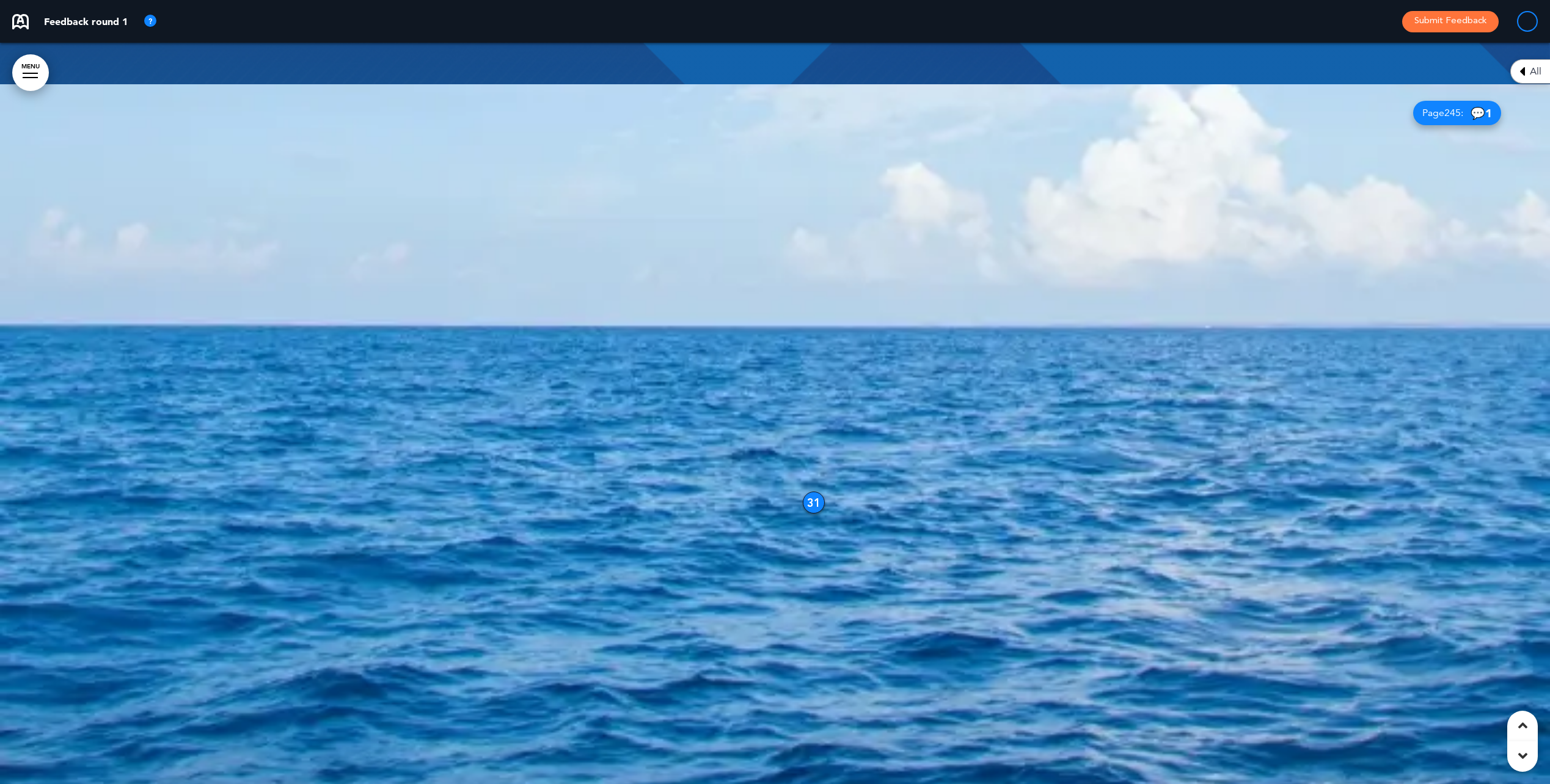
scroll to position [58726, 0]
